Goal: Task Accomplishment & Management: Manage account settings

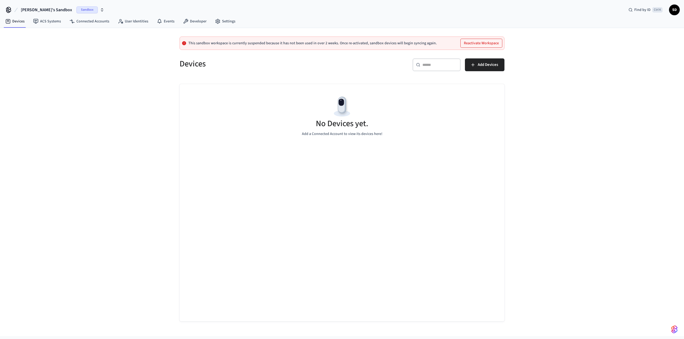
click at [76, 10] on span "Sandbox" at bounding box center [86, 9] width 21 height 7
click at [75, 32] on span "Production" at bounding box center [75, 34] width 21 height 7
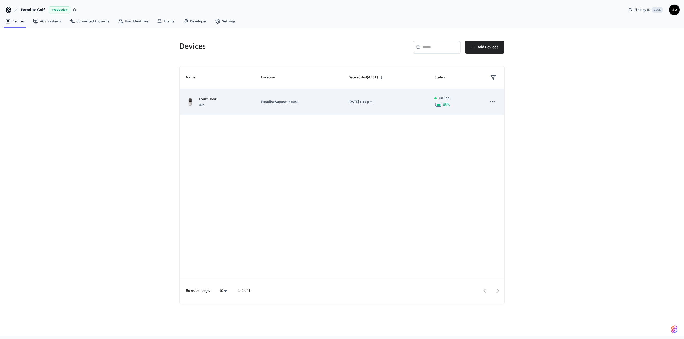
click at [309, 103] on p "Paradise&apos;s House" at bounding box center [298, 102] width 75 height 6
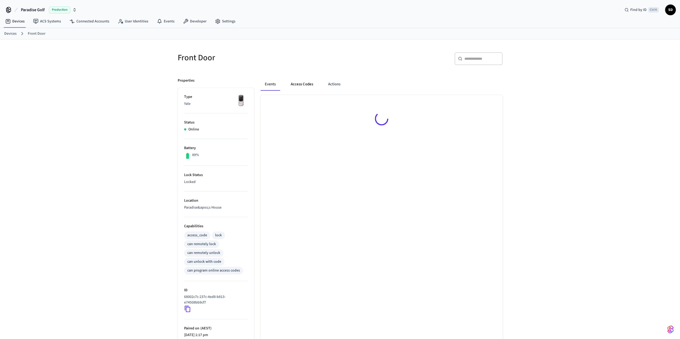
click at [296, 82] on button "Access Codes" at bounding box center [301, 84] width 31 height 13
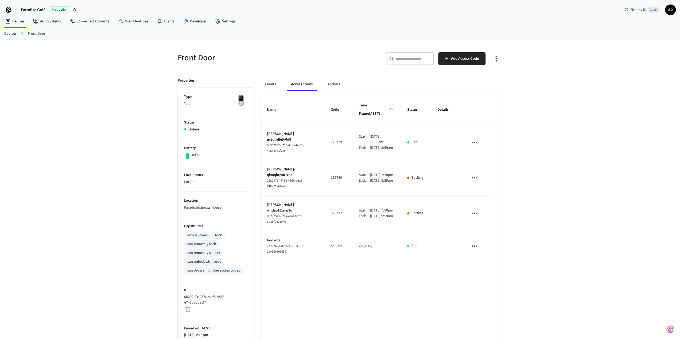
click at [413, 211] on p "Setting" at bounding box center [417, 214] width 12 height 6
click at [331, 84] on button "Actions" at bounding box center [333, 84] width 21 height 13
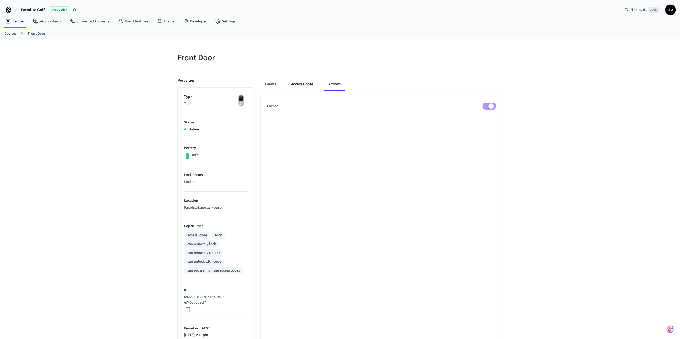
click at [305, 84] on button "Access Codes" at bounding box center [302, 84] width 31 height 13
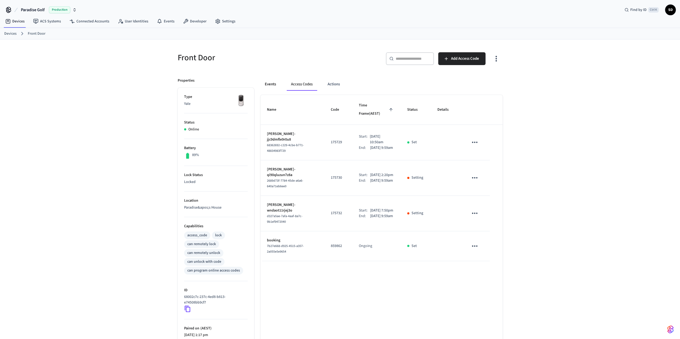
click at [261, 83] on button "Events" at bounding box center [270, 84] width 20 height 13
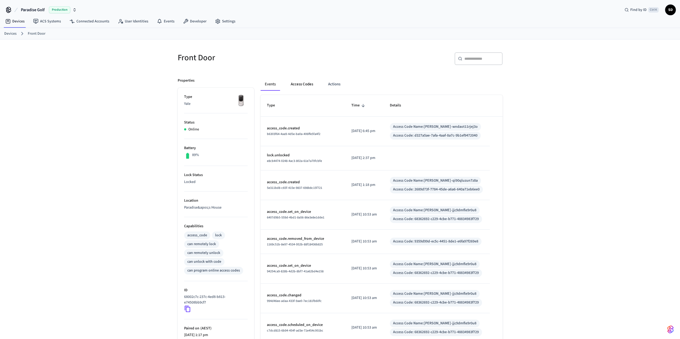
click at [303, 84] on button "Access Codes" at bounding box center [301, 84] width 31 height 13
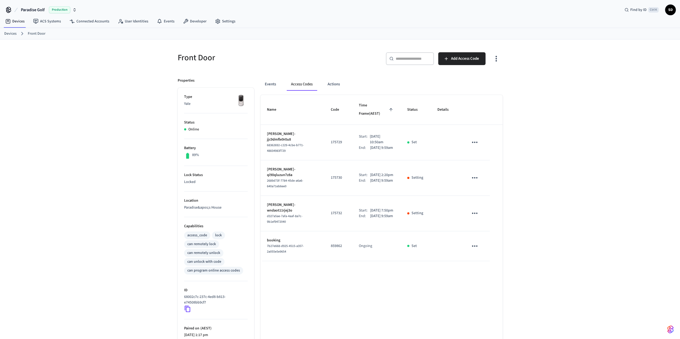
click at [497, 61] on icon "button" at bounding box center [496, 58] width 8 height 8
click at [489, 77] on li "Show unmanaged access codes on device" at bounding box center [461, 80] width 75 height 14
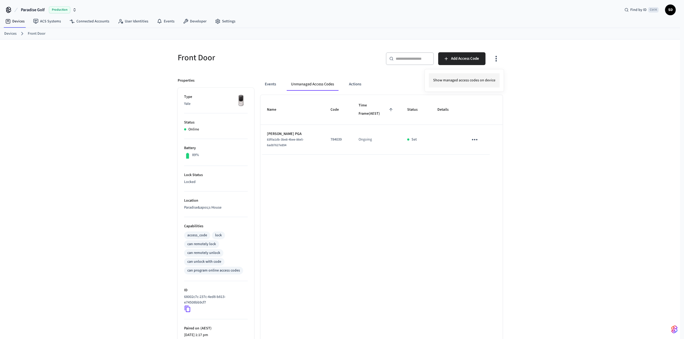
click at [464, 79] on li "Show managed access codes on device" at bounding box center [464, 80] width 71 height 14
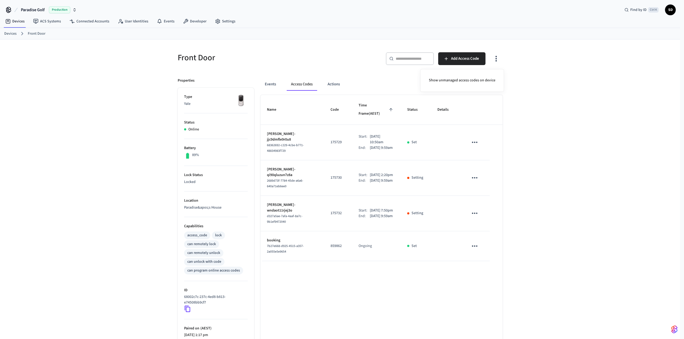
click at [474, 169] on div at bounding box center [342, 169] width 684 height 339
click at [473, 174] on icon "sticky table" at bounding box center [474, 178] width 8 height 8
click at [483, 186] on li "Edit" at bounding box center [487, 185] width 25 height 14
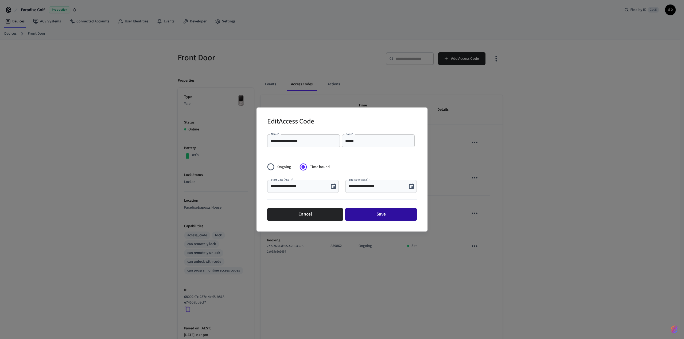
click at [380, 216] on button "Save" at bounding box center [381, 214] width 72 height 13
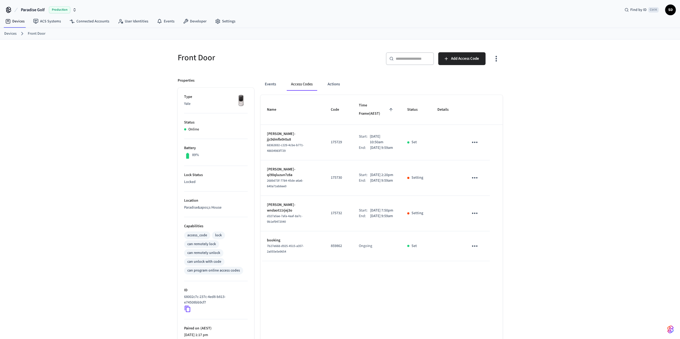
click at [475, 209] on icon "sticky table" at bounding box center [474, 213] width 8 height 8
click at [492, 220] on li "Edit" at bounding box center [487, 220] width 25 height 14
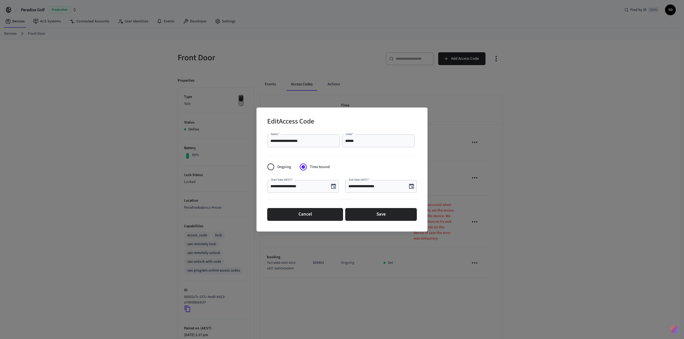
click at [594, 214] on div "**********" at bounding box center [342, 169] width 684 height 339
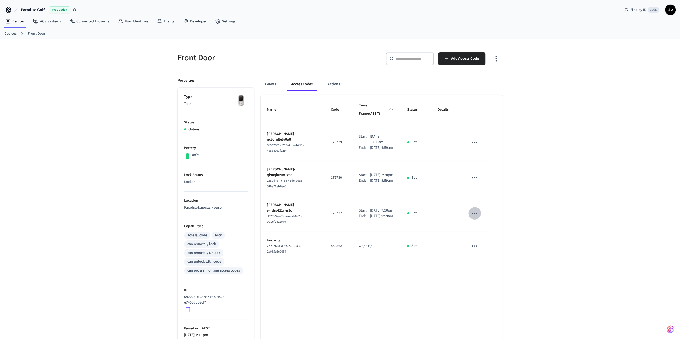
click at [477, 209] on icon "sticky table" at bounding box center [474, 213] width 8 height 8
click at [546, 191] on div at bounding box center [342, 169] width 684 height 339
click at [499, 56] on icon "button" at bounding box center [496, 58] width 8 height 8
click at [551, 110] on div at bounding box center [342, 169] width 684 height 339
click at [207, 206] on p "Paradise&apos;s House" at bounding box center [216, 208] width 64 height 6
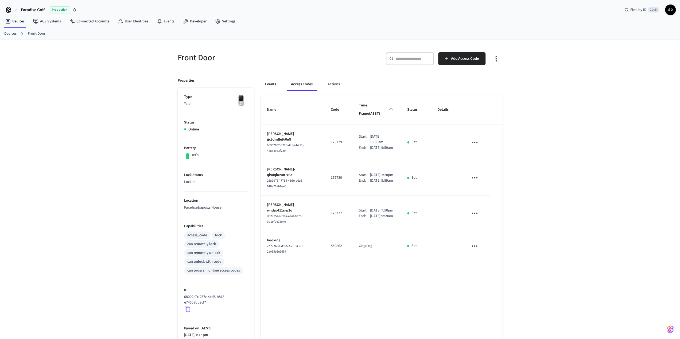
click at [269, 84] on button "Events" at bounding box center [270, 84] width 20 height 13
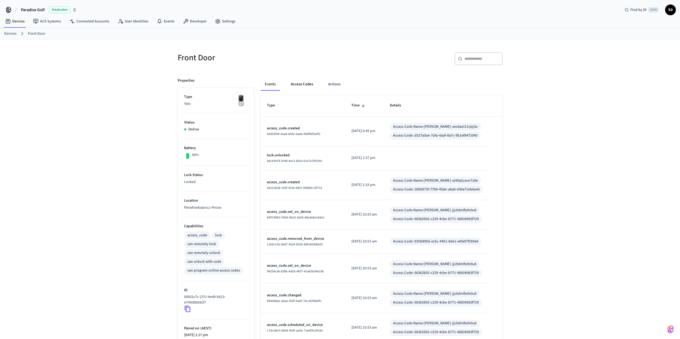
click at [303, 84] on button "Access Codes" at bounding box center [301, 84] width 31 height 13
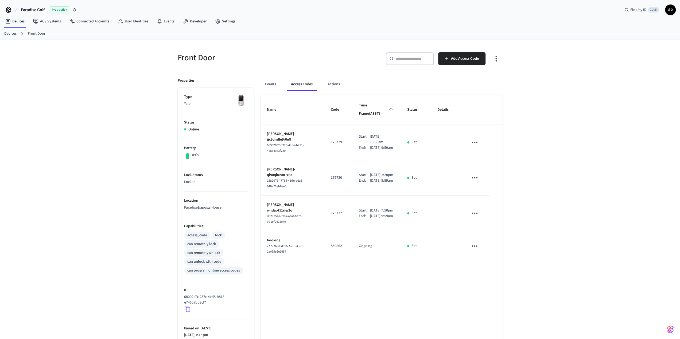
click at [355, 79] on div "Events Access Codes Actions" at bounding box center [381, 84] width 242 height 13
click at [335, 84] on button "Actions" at bounding box center [333, 84] width 21 height 13
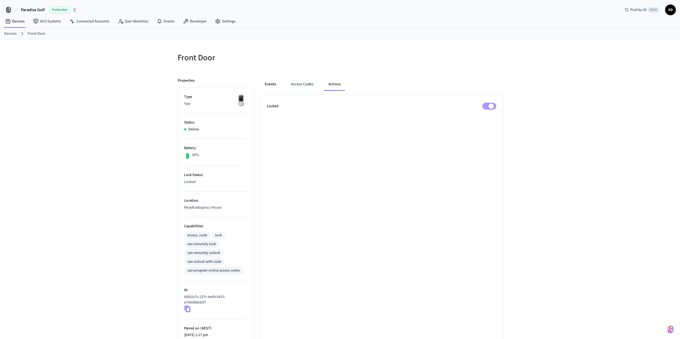
click at [268, 85] on button "Events" at bounding box center [270, 84] width 20 height 13
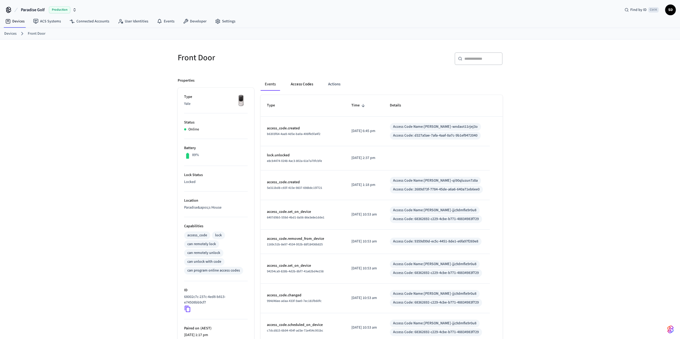
click at [299, 84] on button "Access Codes" at bounding box center [301, 84] width 31 height 13
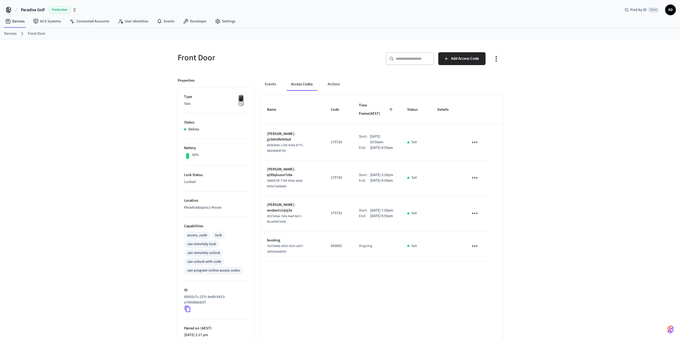
click at [493, 58] on icon "button" at bounding box center [496, 58] width 8 height 8
click at [130, 168] on div at bounding box center [342, 169] width 684 height 339
click at [235, 19] on link "Settings" at bounding box center [225, 22] width 29 height 10
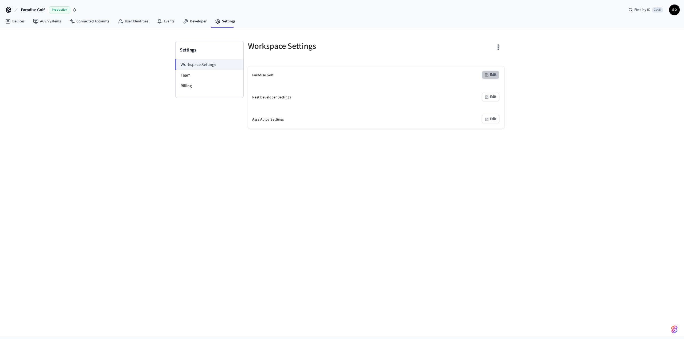
click at [491, 72] on button "Edit" at bounding box center [490, 75] width 17 height 8
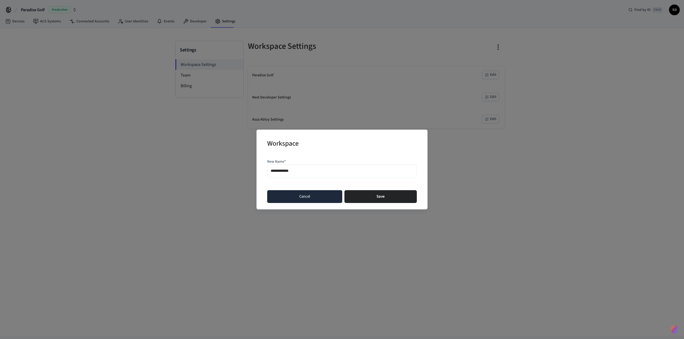
click at [300, 201] on button "Cancel" at bounding box center [304, 196] width 75 height 13
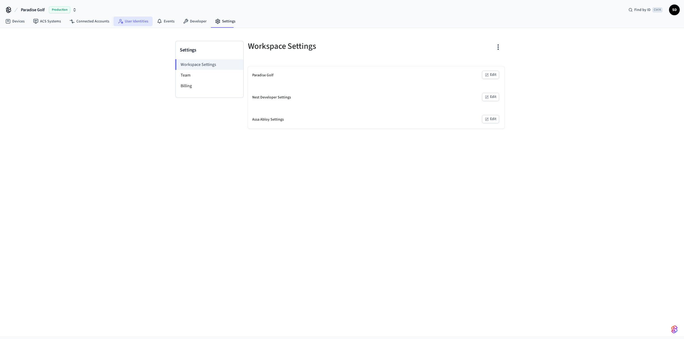
click at [138, 21] on link "User Identities" at bounding box center [132, 22] width 39 height 10
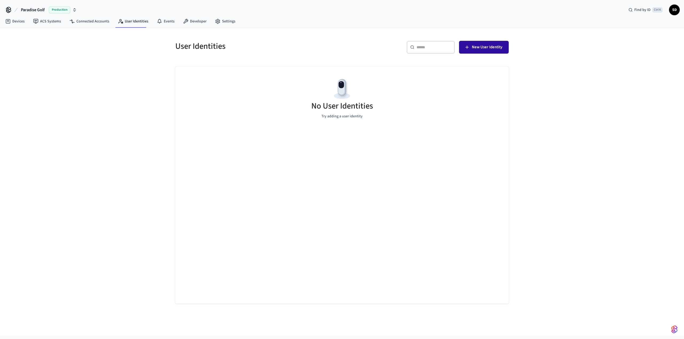
click at [484, 44] on span "New User Identity" at bounding box center [487, 47] width 30 height 7
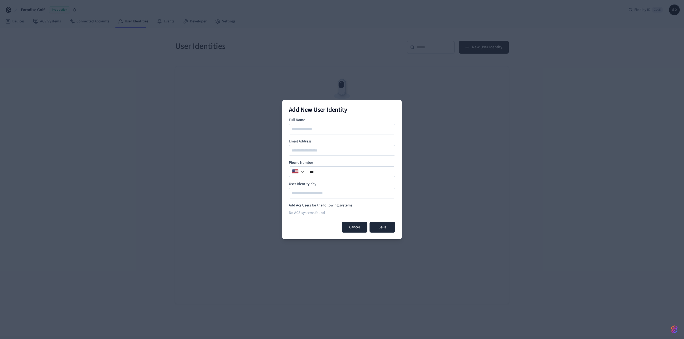
click at [355, 226] on button "Cancel" at bounding box center [355, 227] width 26 height 11
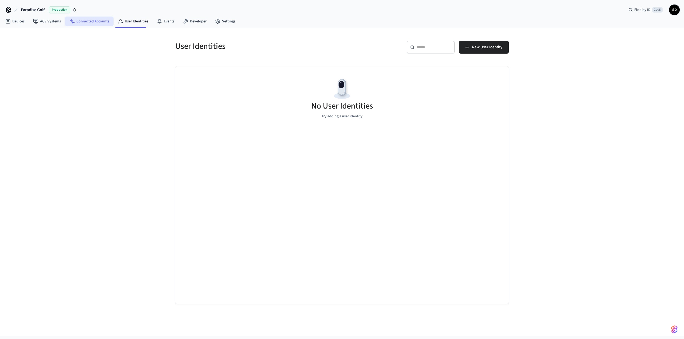
click at [99, 20] on link "Connected Accounts" at bounding box center [89, 22] width 48 height 10
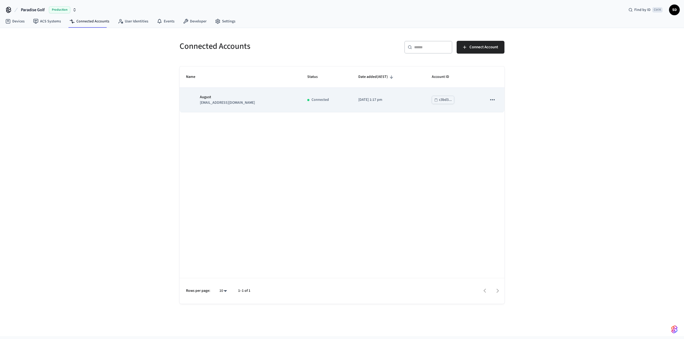
click at [492, 100] on icon "sticky table" at bounding box center [492, 99] width 5 height 1
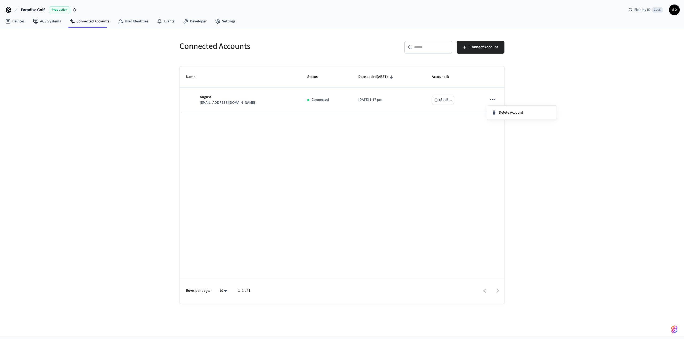
click at [439, 100] on div at bounding box center [342, 169] width 684 height 339
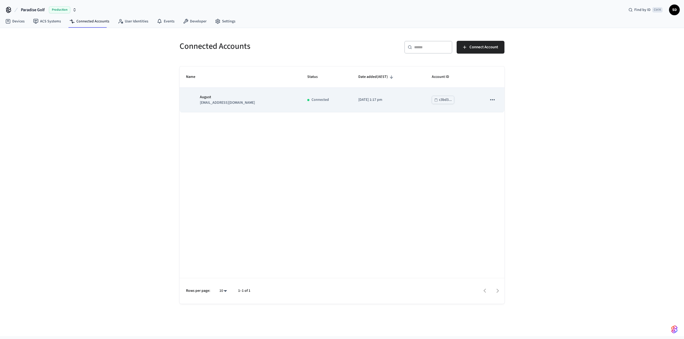
click at [268, 98] on div "August [EMAIL_ADDRESS][DOMAIN_NAME]" at bounding box center [240, 100] width 108 height 11
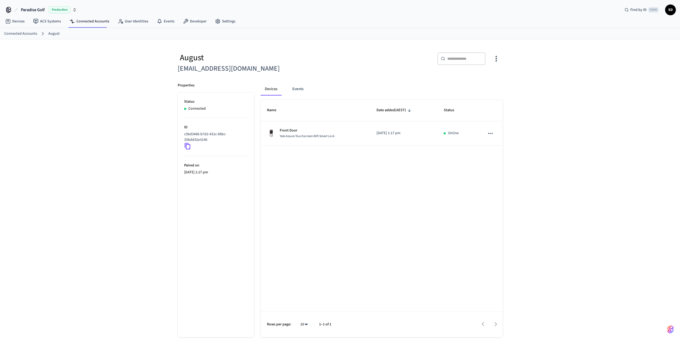
click at [197, 55] on div "August" at bounding box center [257, 57] width 159 height 11
click at [492, 58] on icon "button" at bounding box center [496, 58] width 8 height 8
click at [492, 78] on li "Sync Account" at bounding box center [478, 80] width 40 height 14
click at [491, 134] on div at bounding box center [342, 169] width 684 height 339
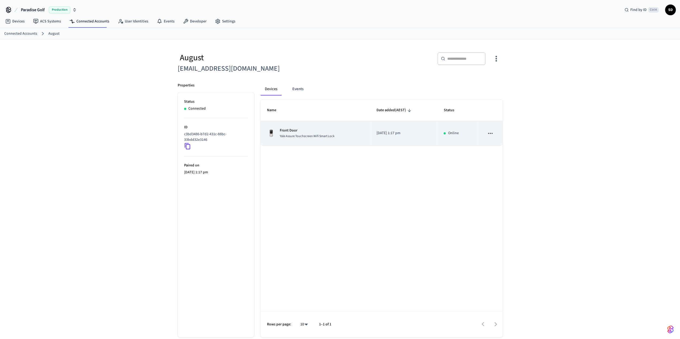
click at [490, 133] on icon "sticky table" at bounding box center [490, 133] width 5 height 1
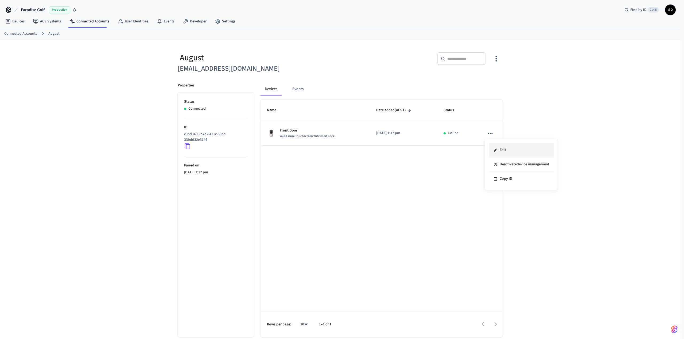
click at [504, 151] on li "Edit" at bounding box center [521, 150] width 65 height 14
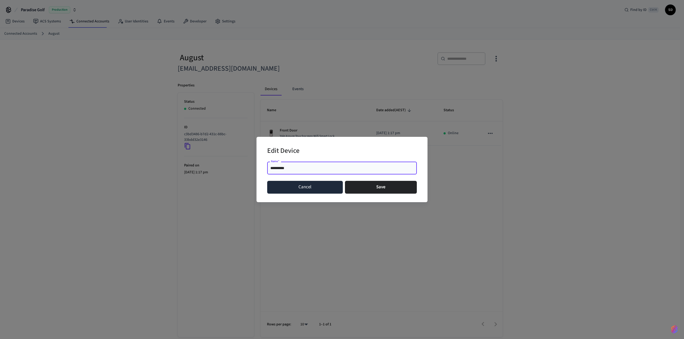
click at [280, 186] on button "Cancel" at bounding box center [305, 187] width 76 height 13
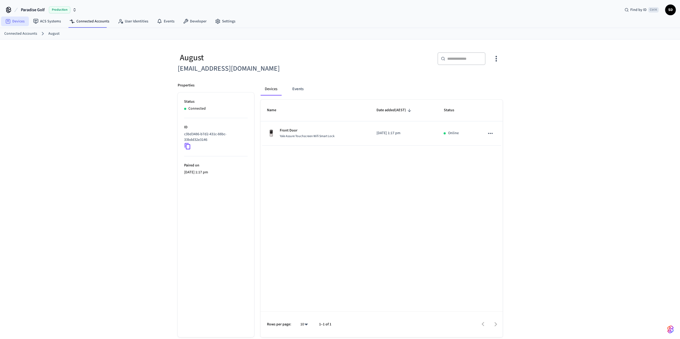
click at [18, 18] on link "Devices" at bounding box center [15, 22] width 28 height 10
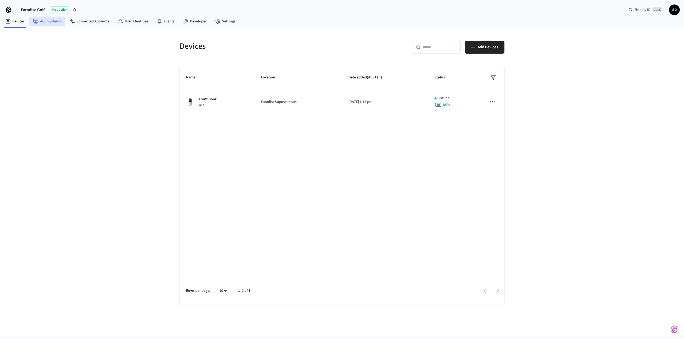
click at [60, 20] on link "ACS Systems" at bounding box center [47, 22] width 36 height 10
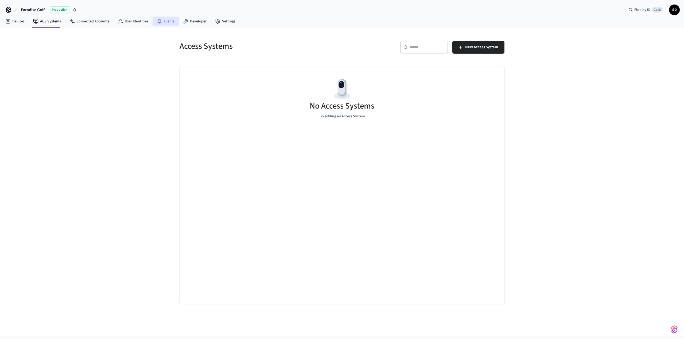
click at [171, 19] on link "Events" at bounding box center [165, 22] width 26 height 10
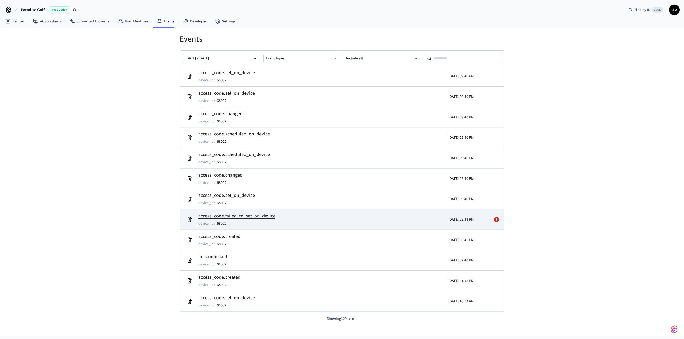
click at [494, 219] on icon at bounding box center [496, 219] width 5 height 5
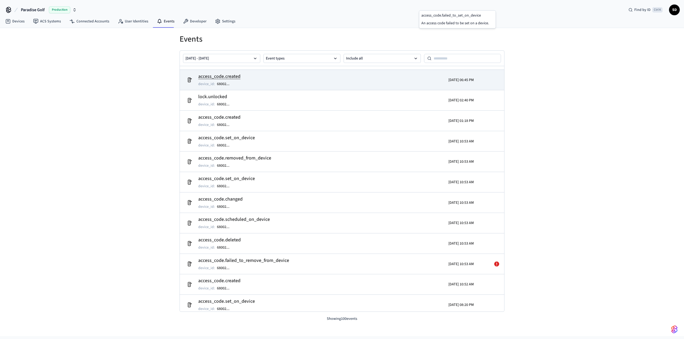
scroll to position [239, 0]
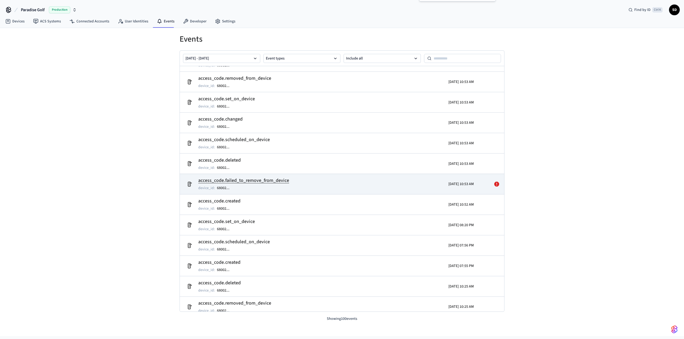
click at [494, 183] on icon at bounding box center [496, 184] width 5 height 5
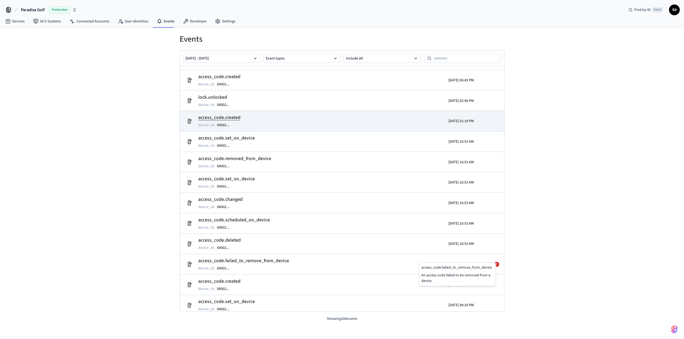
scroll to position [80, 0]
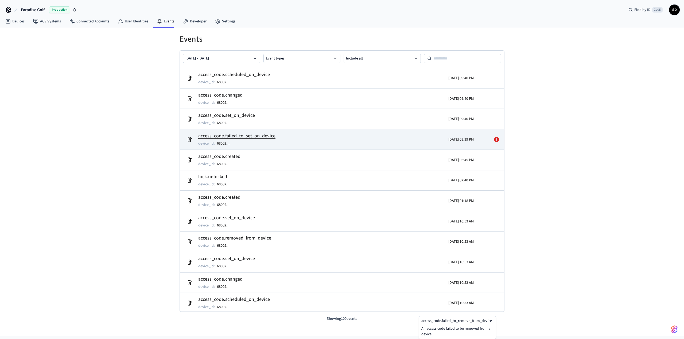
click at [494, 137] on icon at bounding box center [496, 139] width 5 height 5
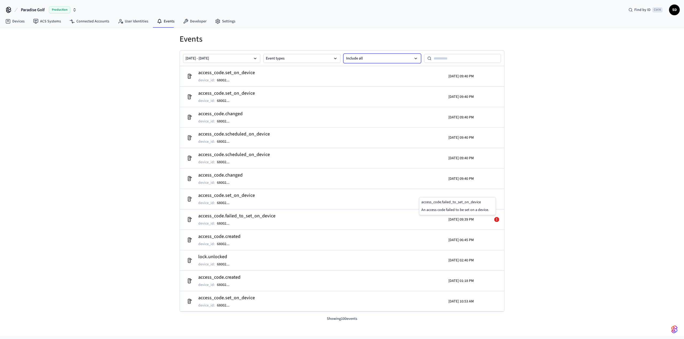
click at [369, 58] on button "Include all" at bounding box center [381, 58] width 77 height 9
click at [376, 91] on button "Errors only" at bounding box center [382, 86] width 76 height 11
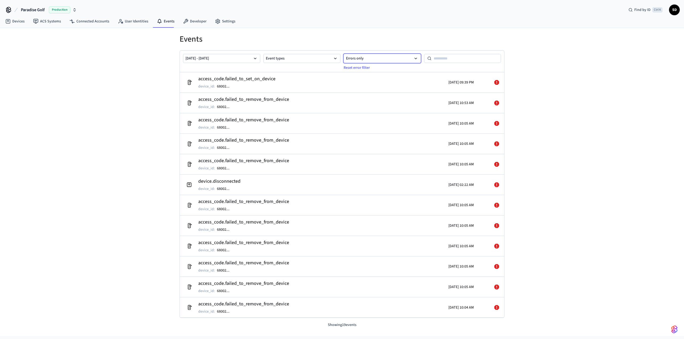
click at [390, 57] on button "Errors only" at bounding box center [381, 58] width 77 height 9
click at [386, 96] on button "Warnings only" at bounding box center [382, 97] width 76 height 11
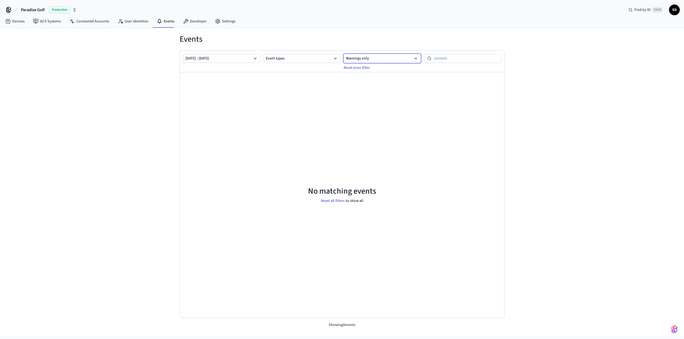
click at [378, 58] on button "Warnings only" at bounding box center [381, 58] width 77 height 9
click at [291, 56] on button "Event types" at bounding box center [301, 58] width 77 height 9
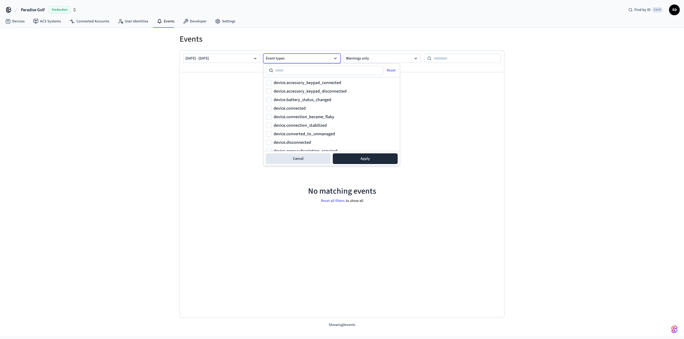
click at [311, 57] on button "Event types" at bounding box center [301, 58] width 77 height 9
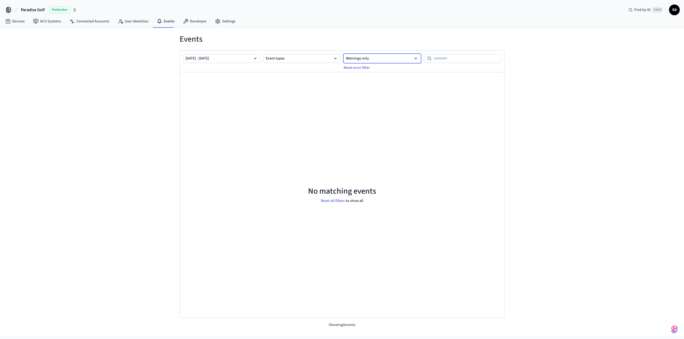
click at [366, 57] on button "Warnings only" at bounding box center [381, 58] width 77 height 9
click at [385, 110] on button "Errors and warnings" at bounding box center [382, 108] width 76 height 11
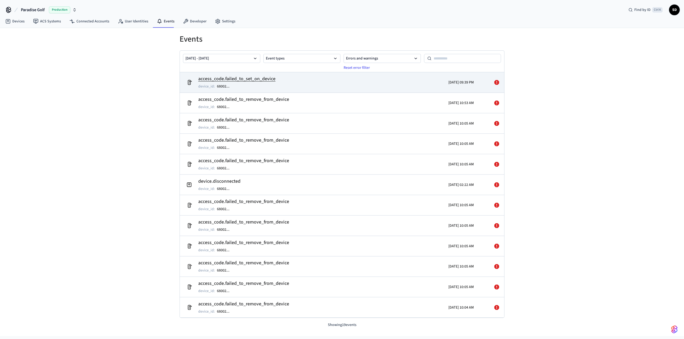
click at [238, 79] on h2 "access_code.failed_to_set_on_device" at bounding box center [236, 78] width 77 height 7
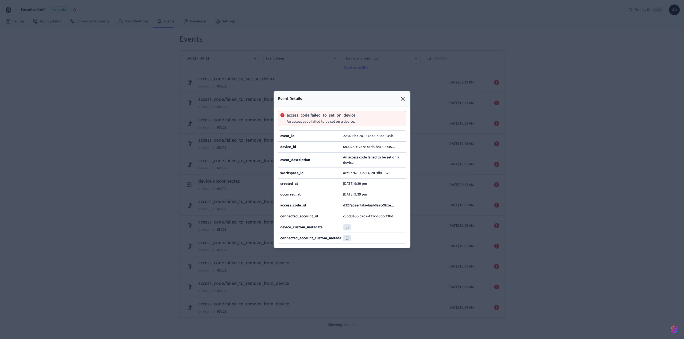
click at [346, 231] on pre "{}" at bounding box center [347, 227] width 8 height 6
click at [123, 213] on div at bounding box center [342, 169] width 684 height 339
click at [402, 96] on icon at bounding box center [402, 99] width 6 height 6
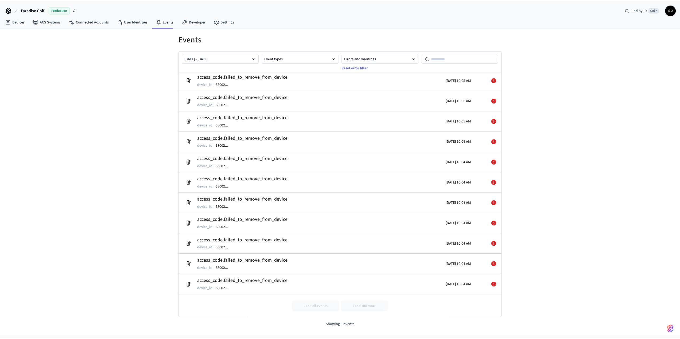
scroll to position [0, 0]
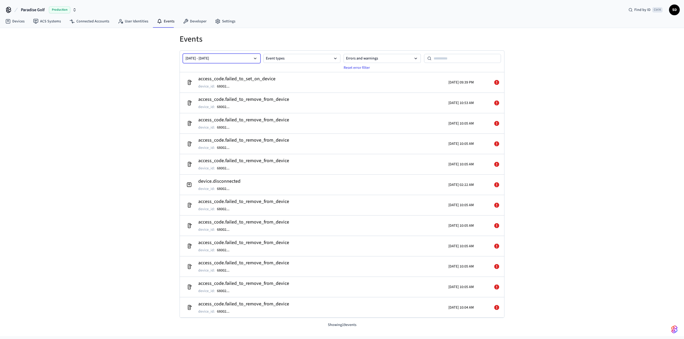
click at [223, 54] on button "[DATE] - [DATE]" at bounding box center [221, 58] width 77 height 9
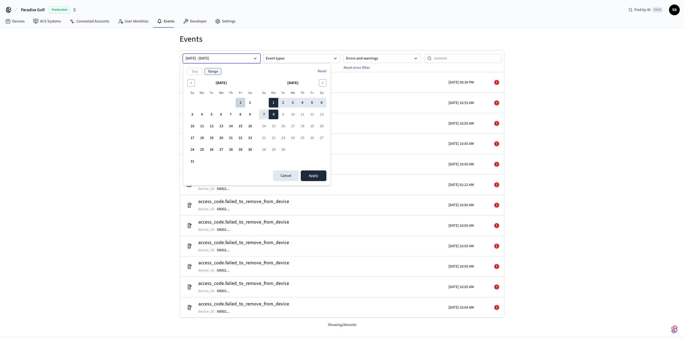
click at [239, 103] on button "1" at bounding box center [241, 103] width 10 height 10
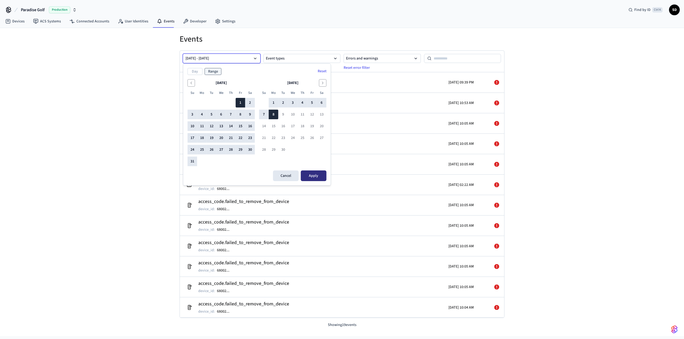
click at [311, 171] on button "Apply" at bounding box center [314, 176] width 26 height 11
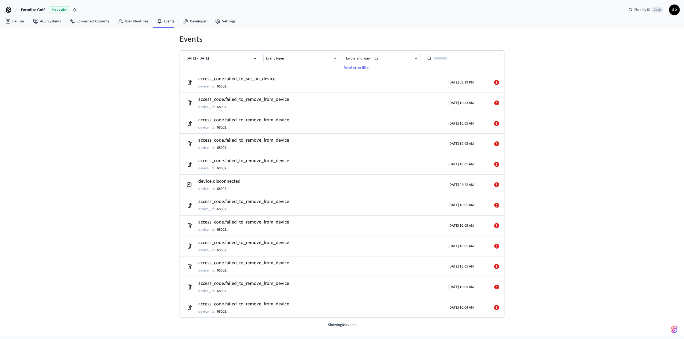
click at [594, 145] on div "Events [DATE] - [DATE] Event types Errors and warnings Reset error filter acces…" at bounding box center [342, 182] width 684 height 308
click at [45, 24] on link "ACS Systems" at bounding box center [47, 22] width 36 height 10
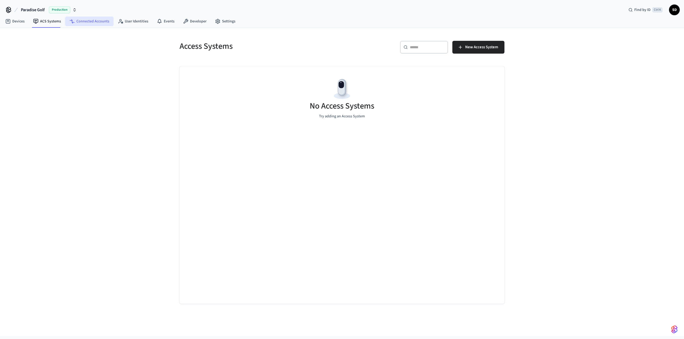
click at [91, 21] on link "Connected Accounts" at bounding box center [89, 22] width 48 height 10
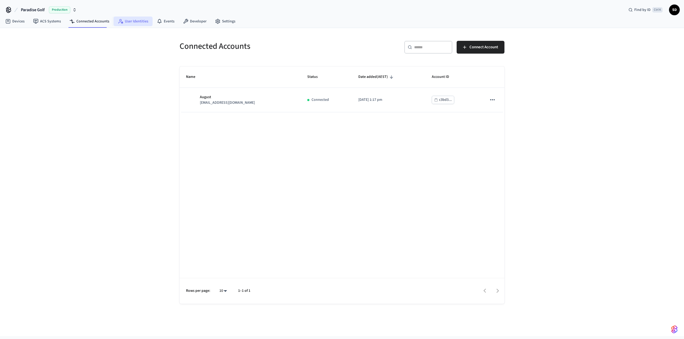
click at [126, 21] on link "User Identities" at bounding box center [132, 22] width 39 height 10
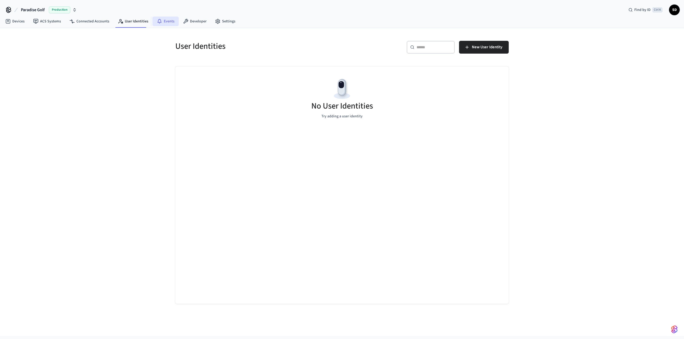
click at [159, 21] on icon at bounding box center [159, 21] width 5 height 5
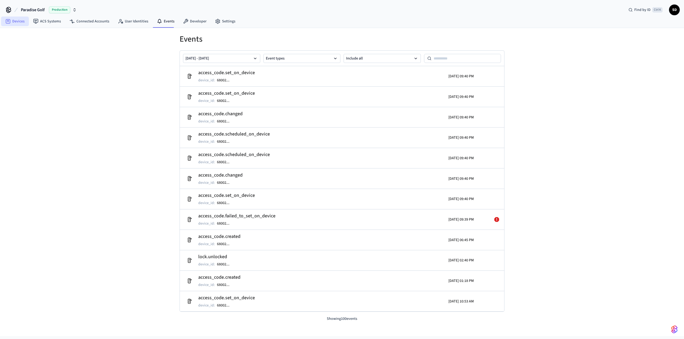
click at [18, 20] on link "Devices" at bounding box center [15, 22] width 28 height 10
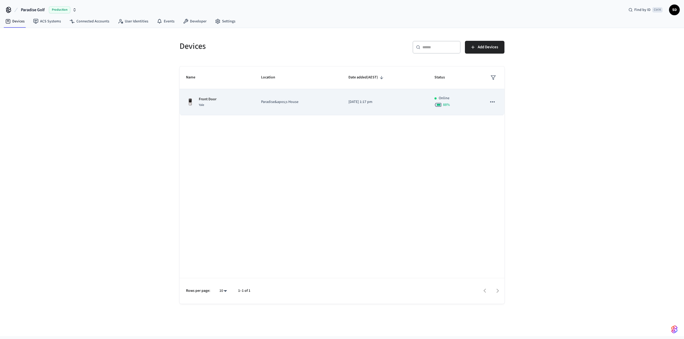
click at [240, 109] on td "Front Door Yale" at bounding box center [216, 102] width 75 height 26
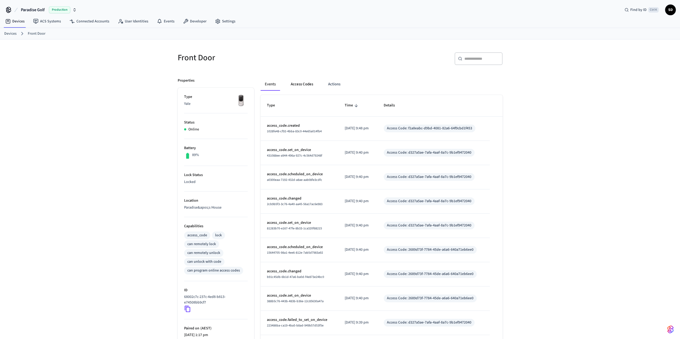
click at [296, 87] on button "Access Codes" at bounding box center [301, 84] width 31 height 13
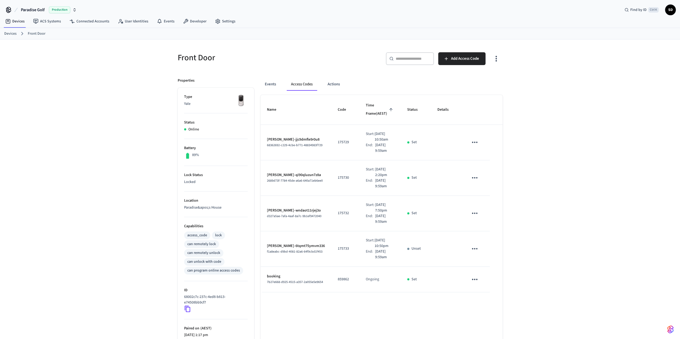
click at [476, 245] on icon "sticky table" at bounding box center [474, 249] width 8 height 8
click at [488, 255] on li "Edit" at bounding box center [487, 256] width 25 height 14
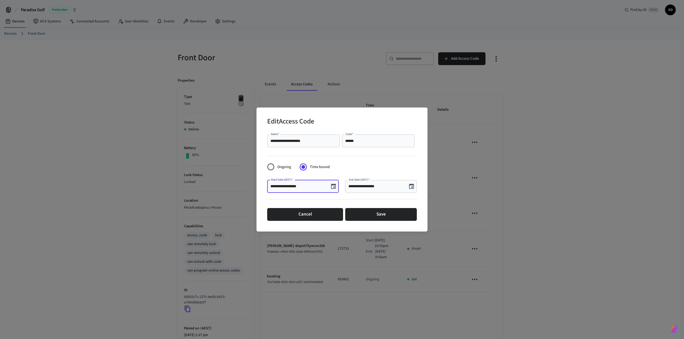
click at [294, 188] on input "**********" at bounding box center [298, 186] width 56 height 5
click at [290, 187] on input "**********" at bounding box center [298, 186] width 56 height 5
type input "**********"
click at [382, 216] on button "Save" at bounding box center [381, 214] width 72 height 13
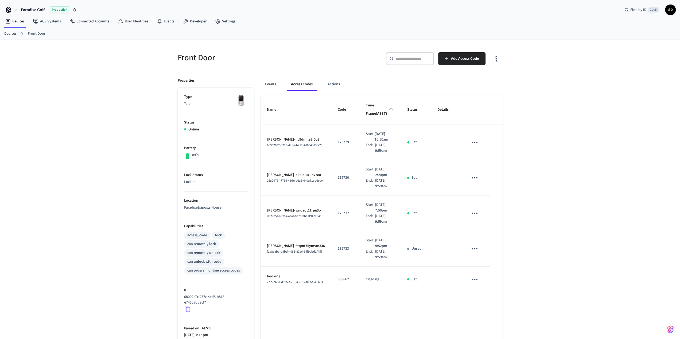
click at [578, 171] on div "Front Door ​ ​ Add Access Code Properties Type Yale Status Online Battery 89% L…" at bounding box center [340, 218] width 680 height 356
click at [270, 84] on button "Events" at bounding box center [270, 84] width 20 height 13
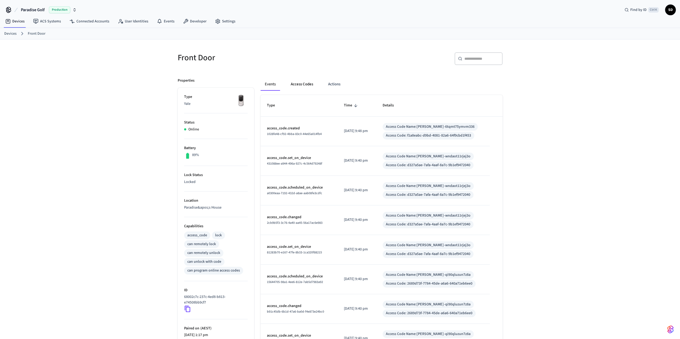
click at [291, 84] on button "Access Codes" at bounding box center [301, 84] width 31 height 13
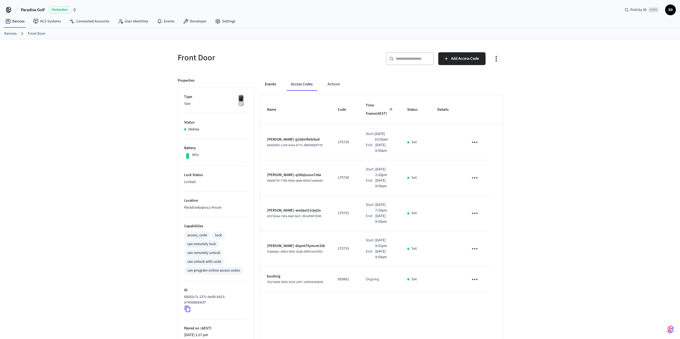
click at [273, 83] on button "Events" at bounding box center [270, 84] width 20 height 13
